Goal: Task Accomplishment & Management: Use online tool/utility

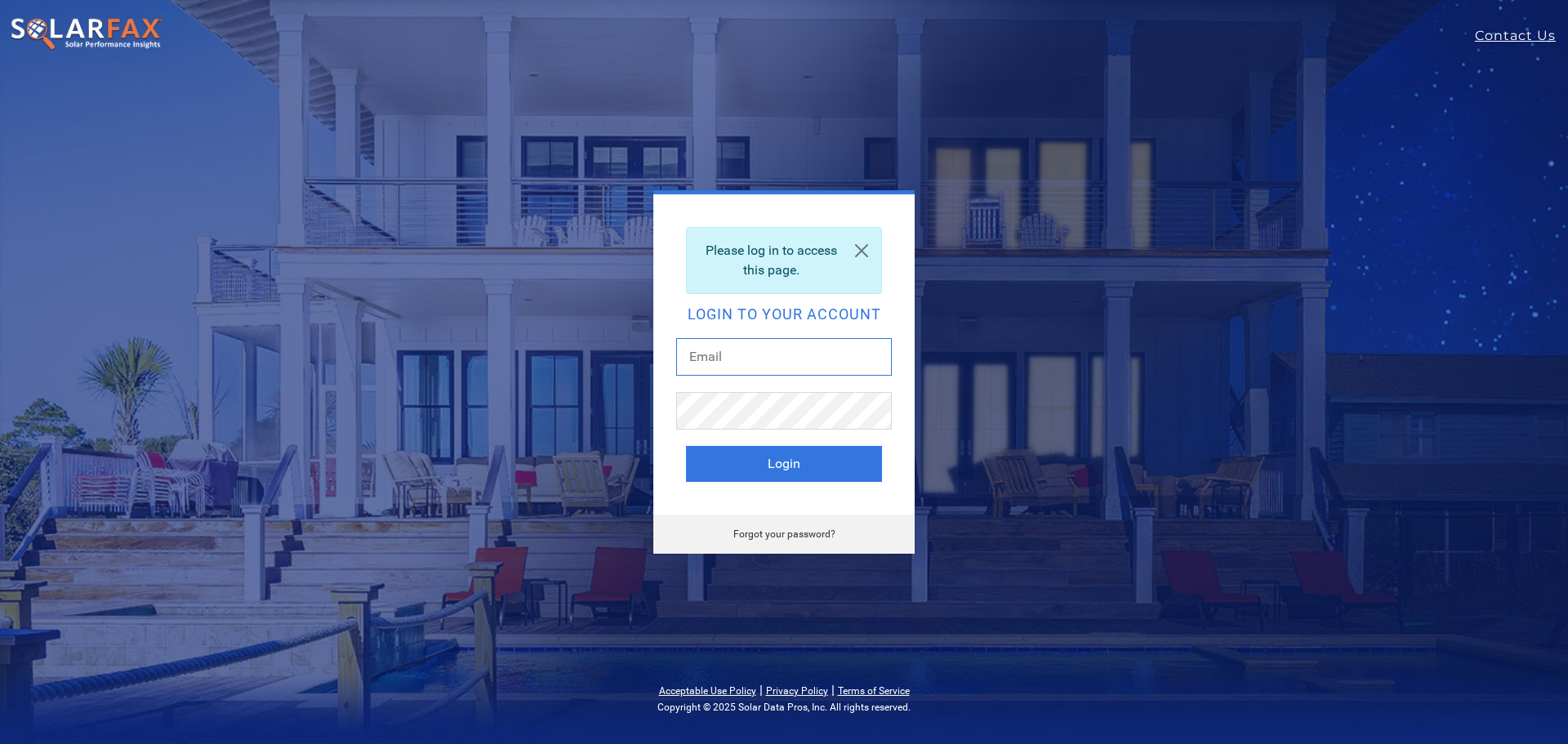
click at [772, 359] on input "text" at bounding box center [784, 356] width 215 height 37
drag, startPoint x: 708, startPoint y: 372, endPoint x: 718, endPoint y: 352, distance: 22.4
click at [712, 364] on input "text" at bounding box center [784, 356] width 215 height 37
click at [719, 351] on input "text" at bounding box center [784, 356] width 215 height 37
type input "[EMAIL_ADDRESS][DOMAIN_NAME]"
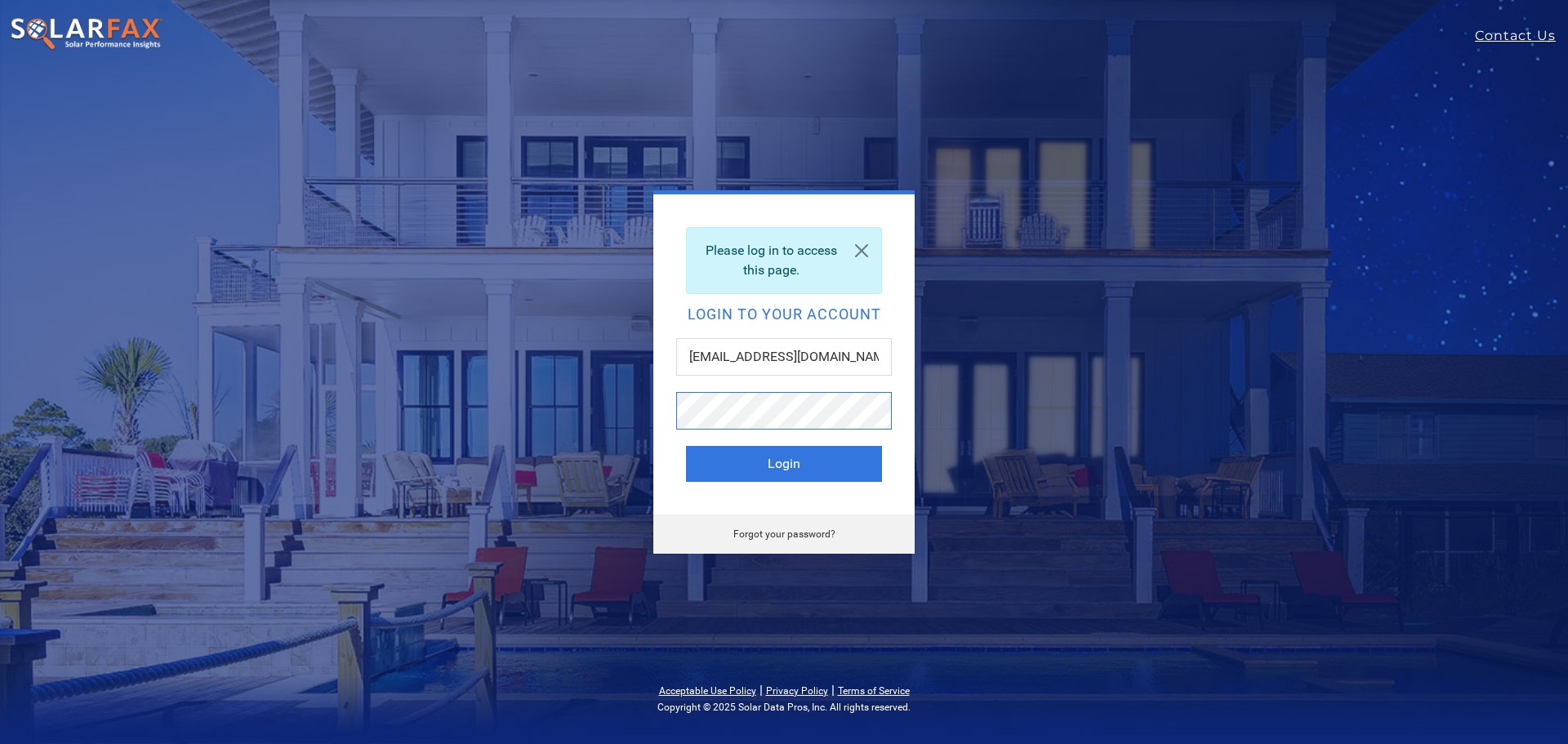
click at [685, 446] on button "Login" at bounding box center [784, 464] width 196 height 36
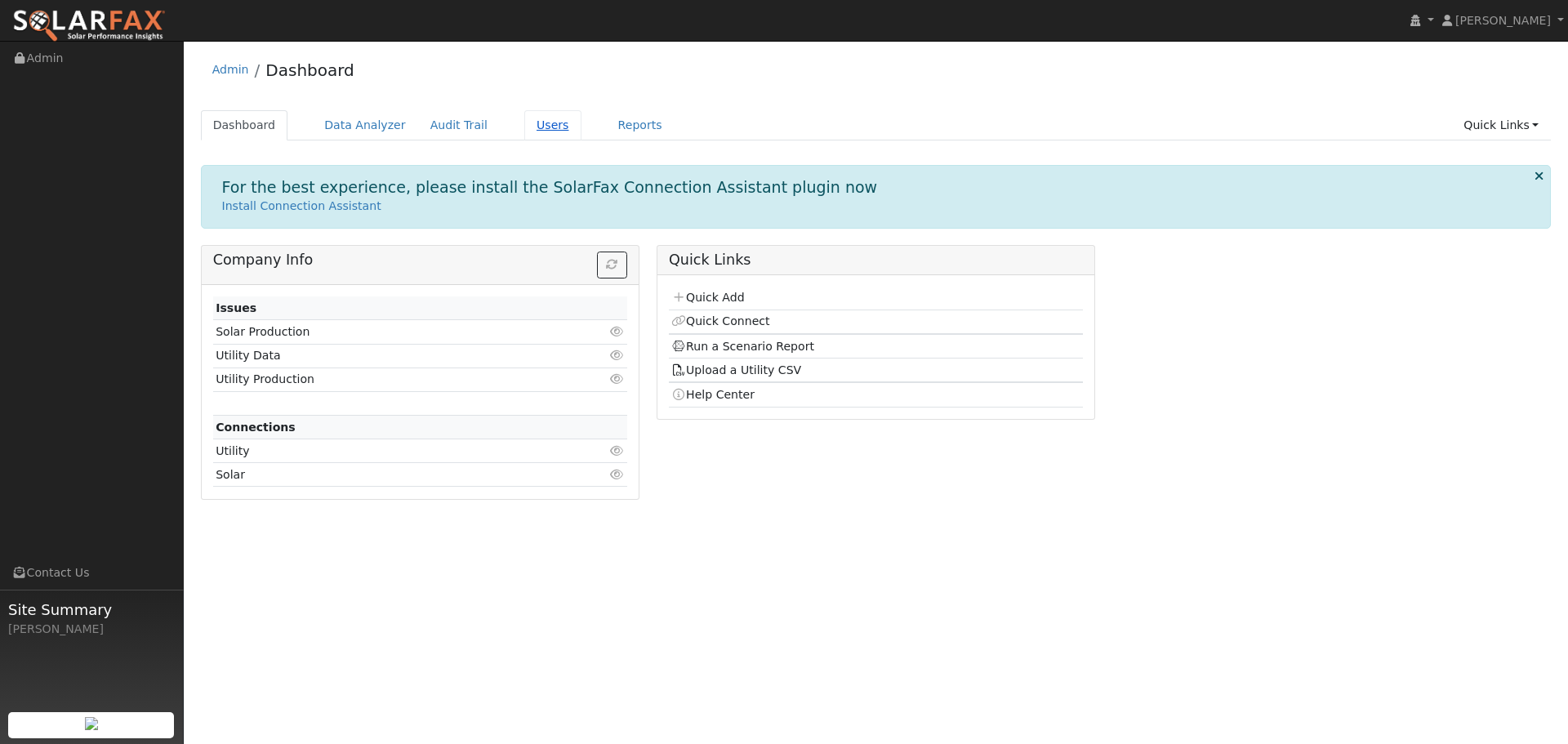
click at [525, 121] on link "Users" at bounding box center [553, 126] width 57 height 30
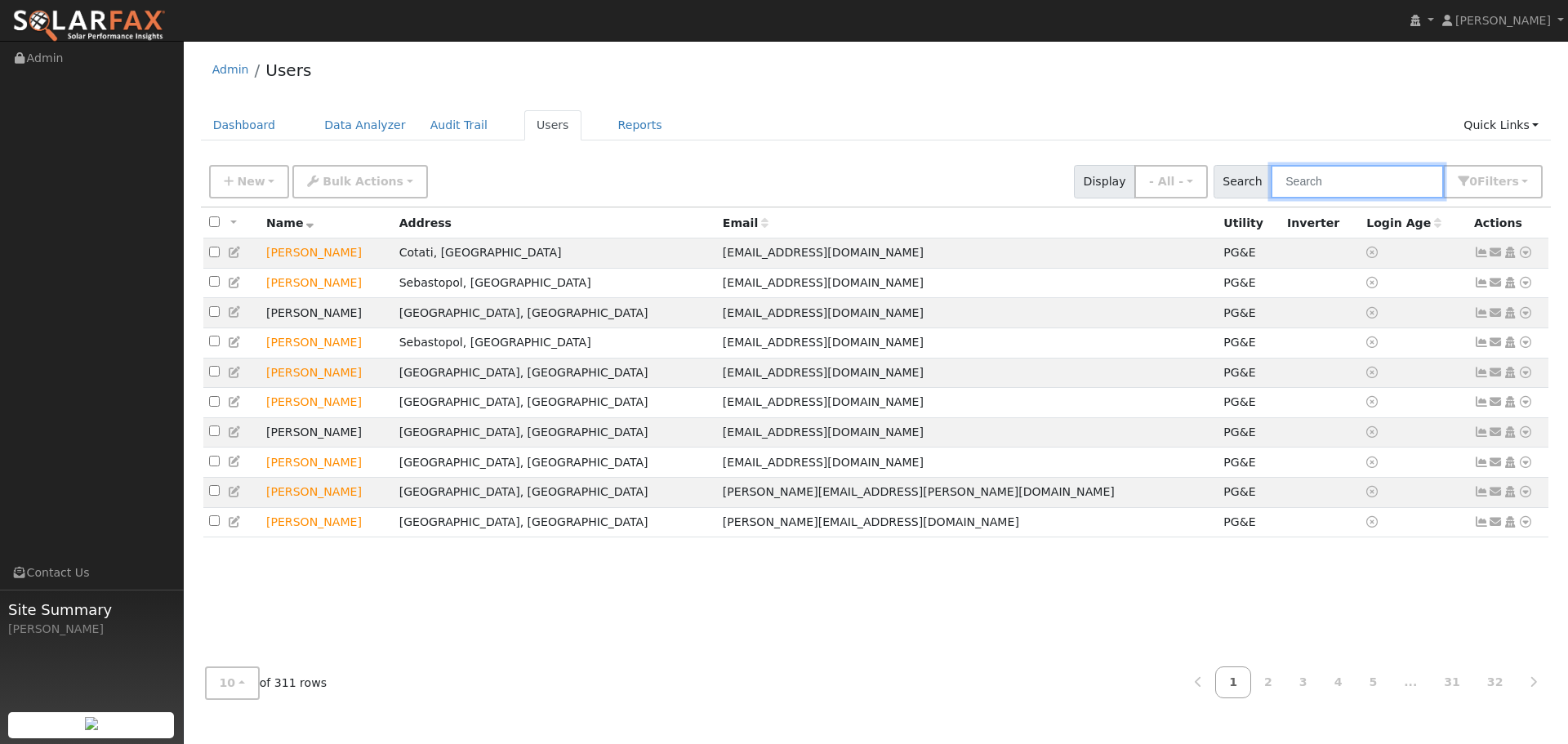
click at [1366, 178] on input "text" at bounding box center [1357, 181] width 173 height 33
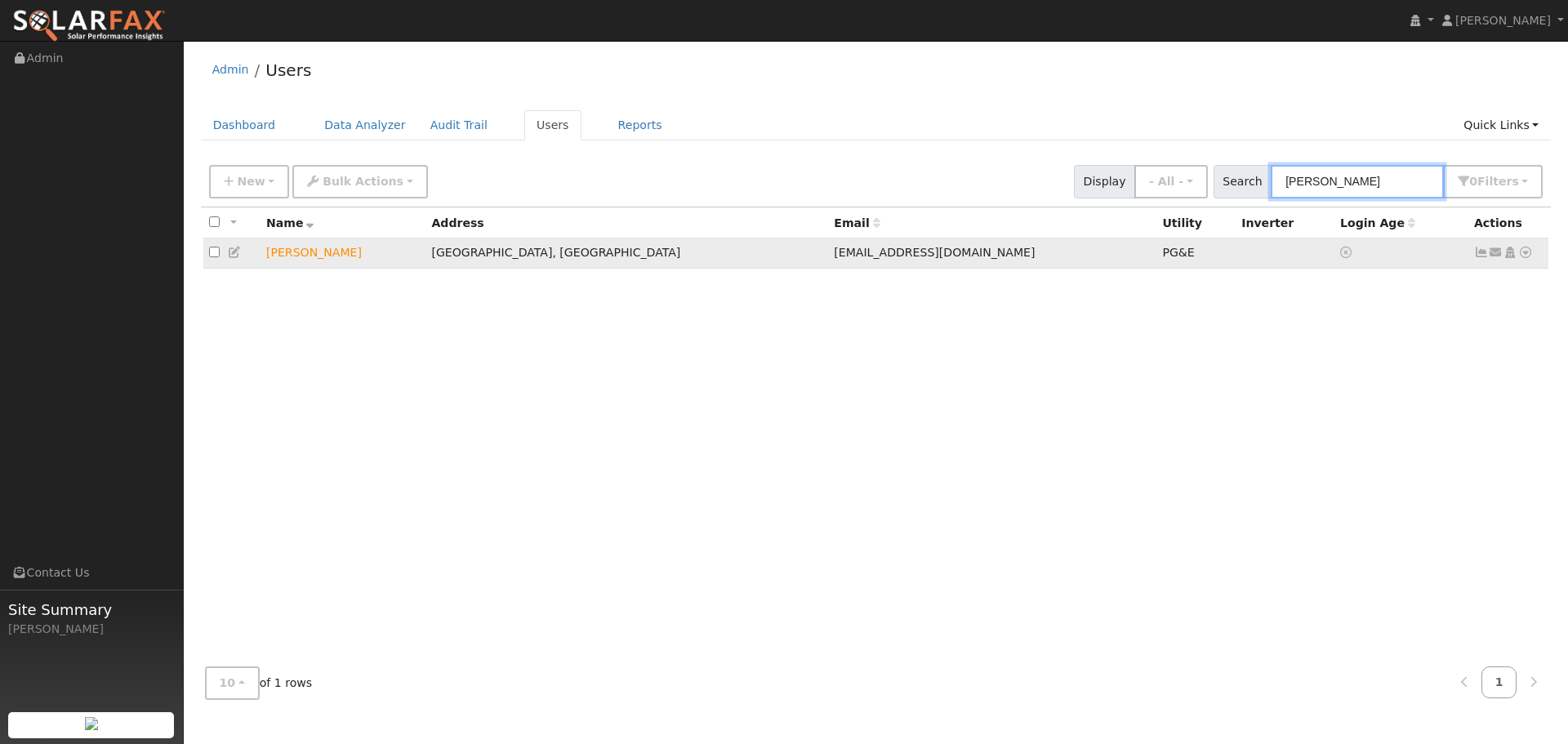
type input "romer"
click at [1526, 261] on link at bounding box center [1524, 252] width 14 height 17
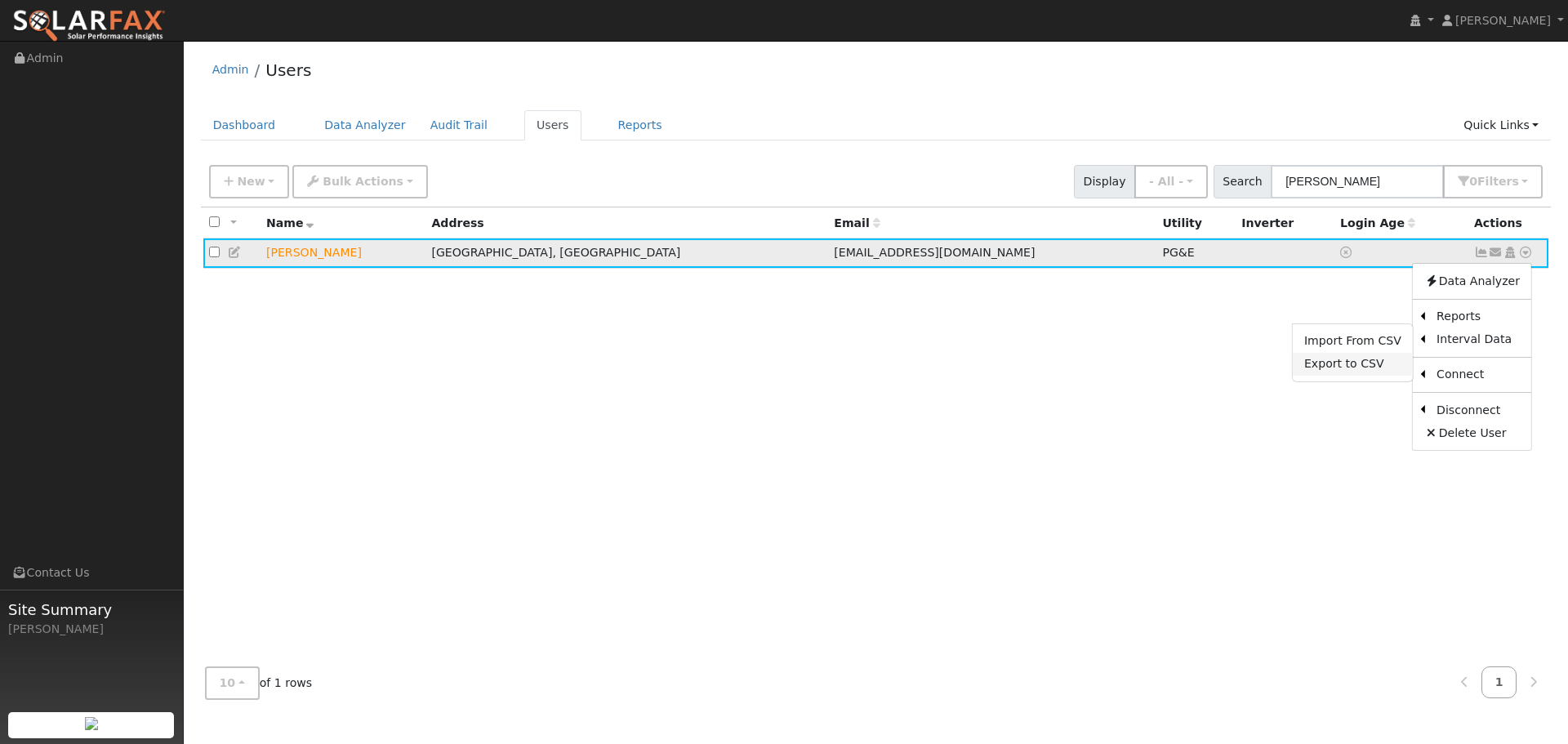
click at [1375, 375] on link "Export to CSV" at bounding box center [1353, 365] width 120 height 23
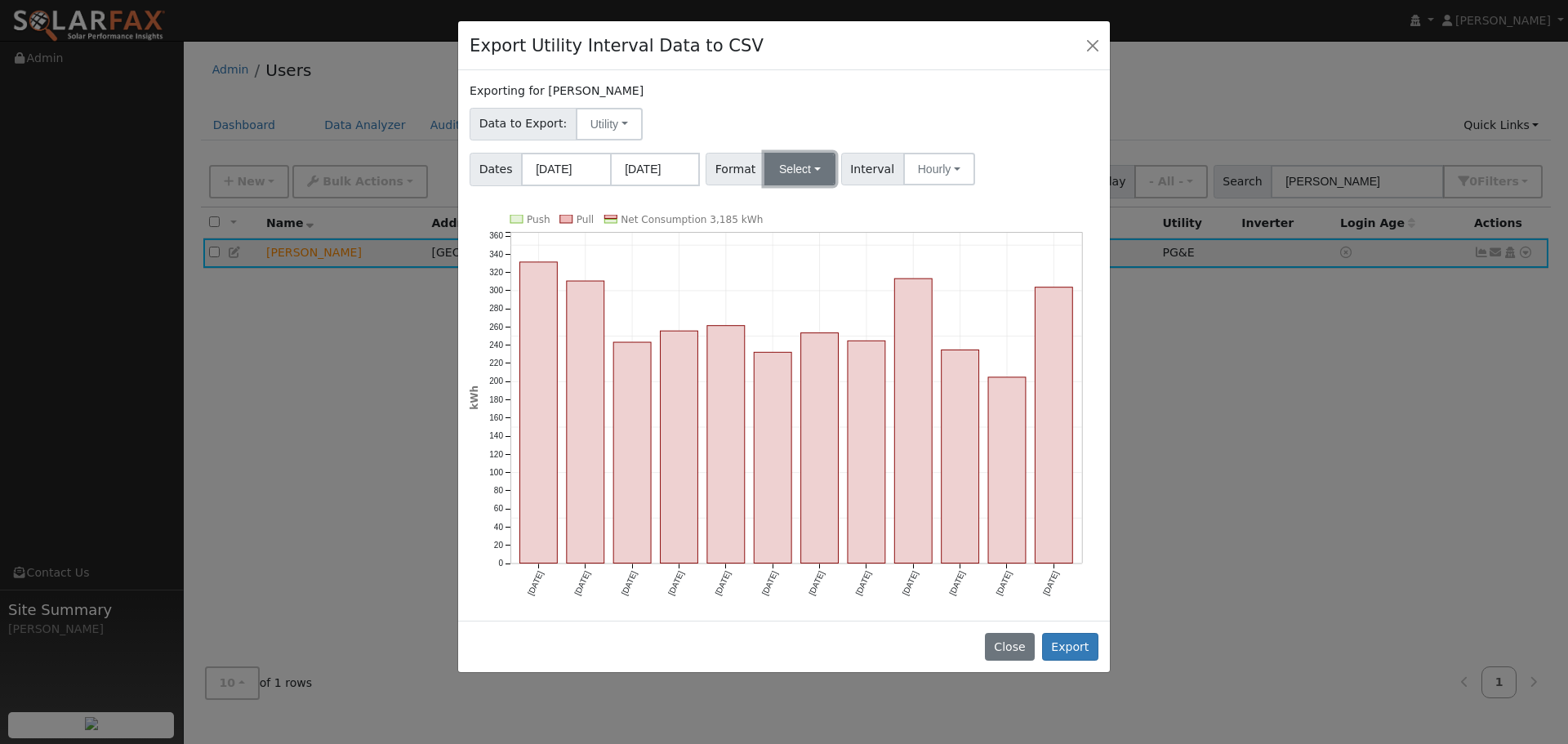
click at [818, 178] on button "Select" at bounding box center [800, 169] width 71 height 32
drag, startPoint x: 817, startPoint y: 375, endPoint x: 745, endPoint y: 320, distance: 90.6
click at [811, 375] on link "Solargraf" at bounding box center [818, 378] width 117 height 23
click at [1075, 654] on button "Export" at bounding box center [1069, 647] width 56 height 28
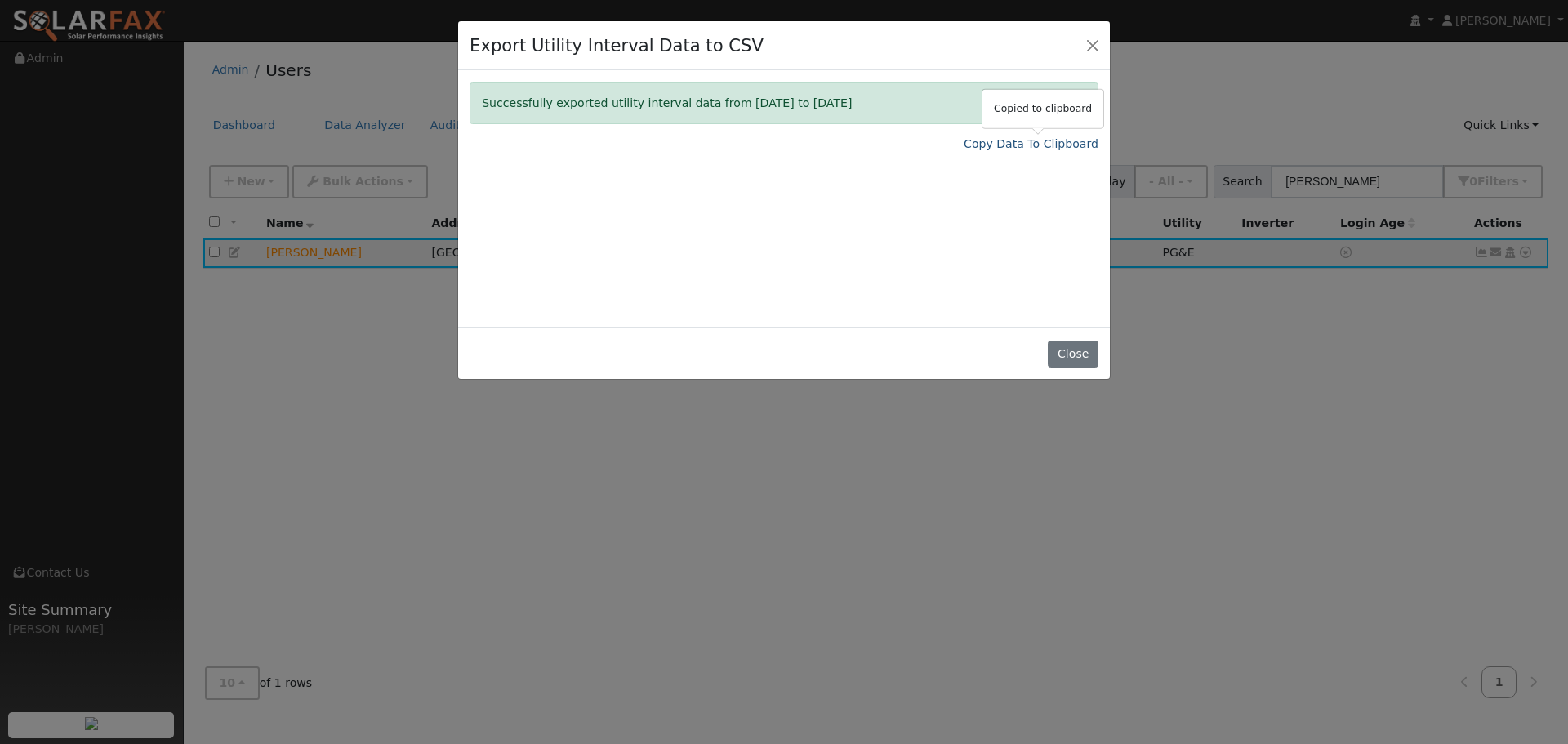
click at [1015, 147] on link "Copy Data To Clipboard" at bounding box center [1031, 144] width 135 height 17
click at [1076, 358] on button "Close" at bounding box center [1072, 354] width 50 height 28
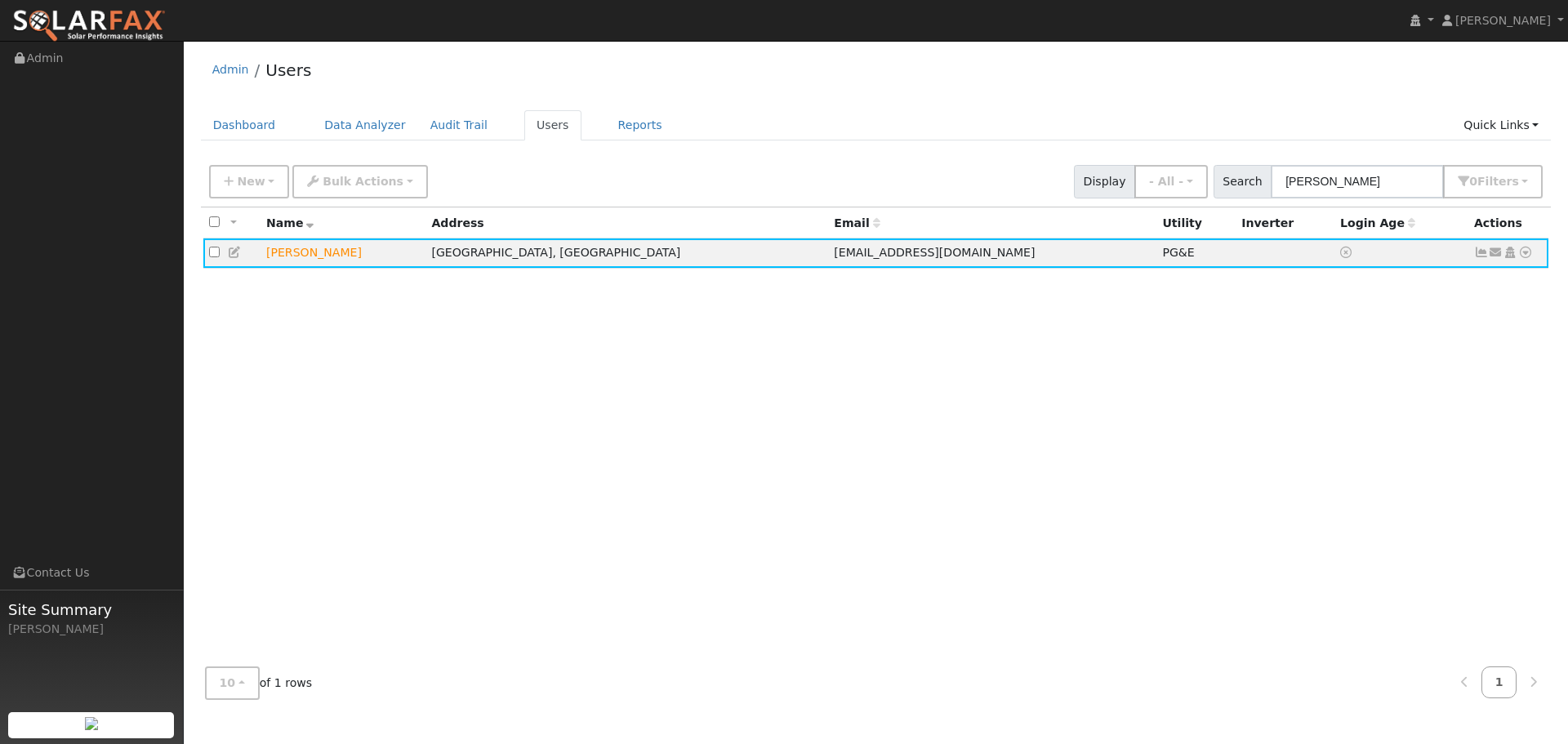
click at [1096, 533] on div "All None All on page None on page Name Address Email Utility Inverter Login Age…" at bounding box center [876, 431] width 1351 height 447
